Goal: Entertainment & Leisure: Browse casually

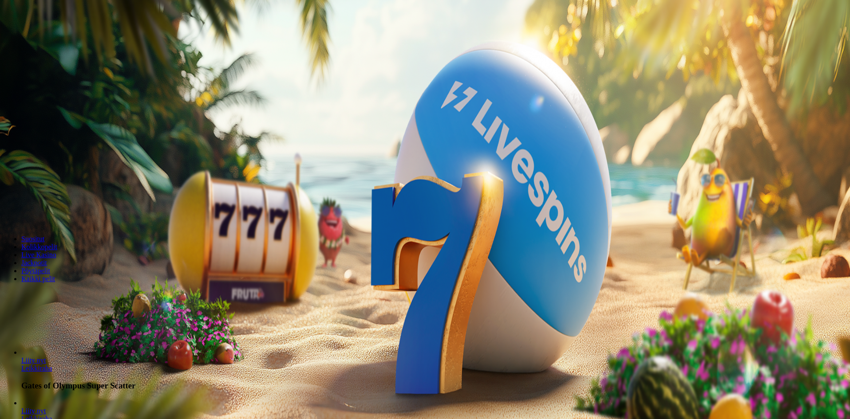
click at [62, 35] on span "Kirjaudu" at bounding box center [62, 32] width 22 height 7
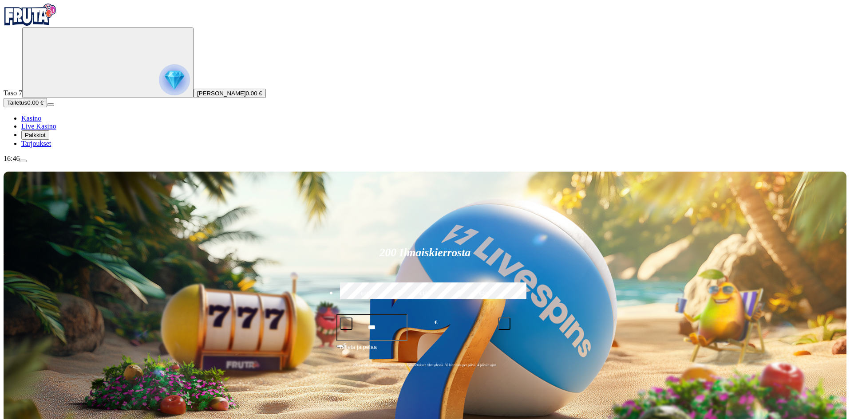
click at [159, 95] on img "Primary" at bounding box center [174, 79] width 31 height 31
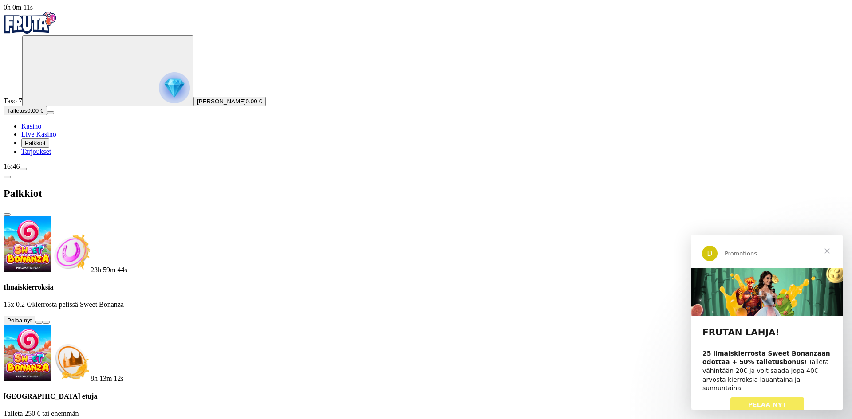
click at [43, 321] on button at bounding box center [38, 322] width 7 height 3
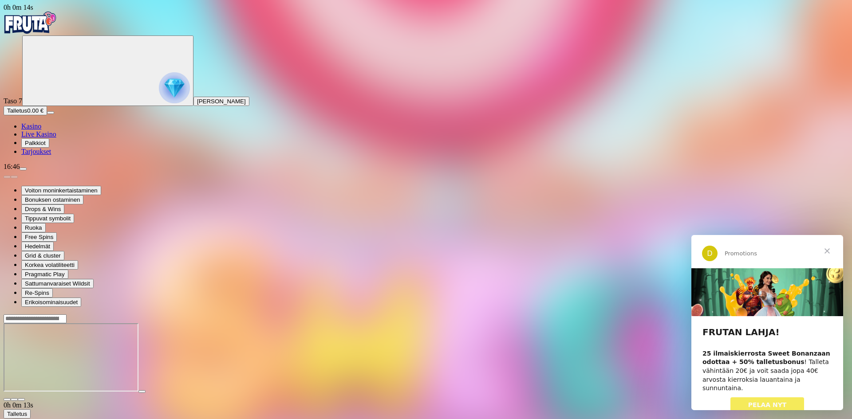
click at [827, 252] on span "Sulje" at bounding box center [827, 251] width 32 height 32
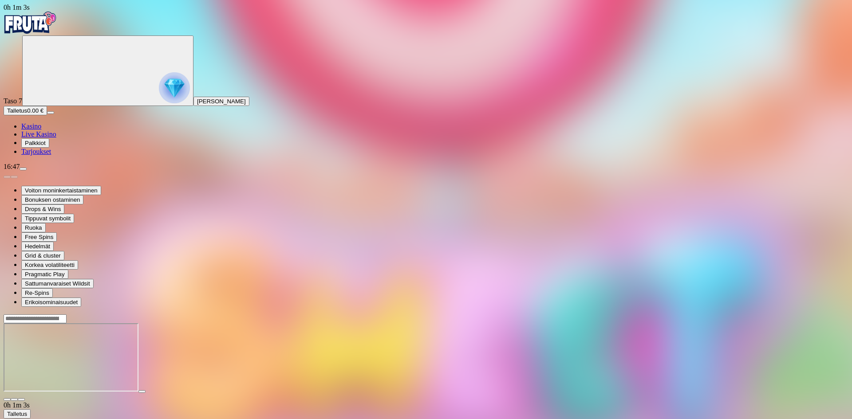
click at [57, 32] on img "Primary" at bounding box center [30, 23] width 53 height 22
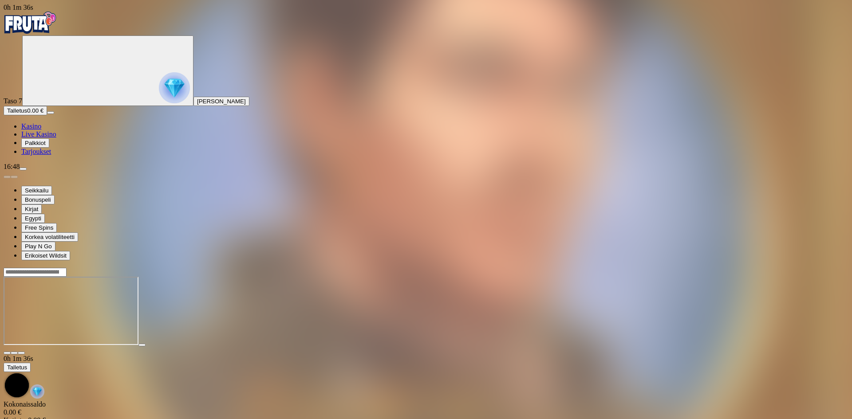
drag, startPoint x: 51, startPoint y: 32, endPoint x: 53, endPoint y: 38, distance: 6.5
click at [51, 32] on img "Primary" at bounding box center [30, 23] width 53 height 22
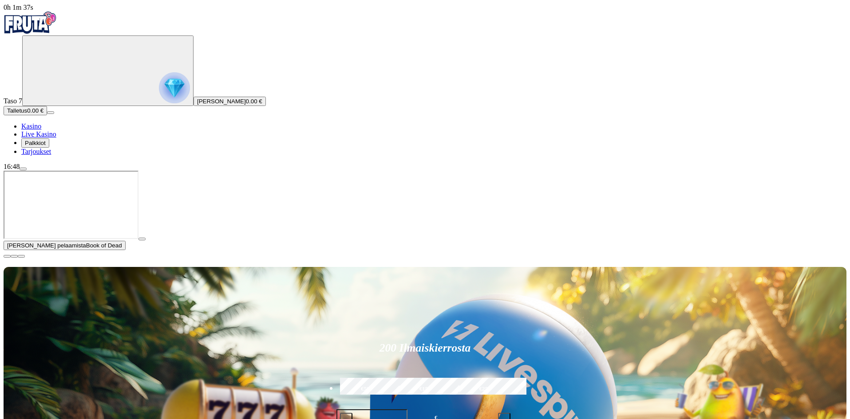
click at [159, 95] on img "Primary" at bounding box center [174, 87] width 31 height 31
